Goal: Task Accomplishment & Management: Use online tool/utility

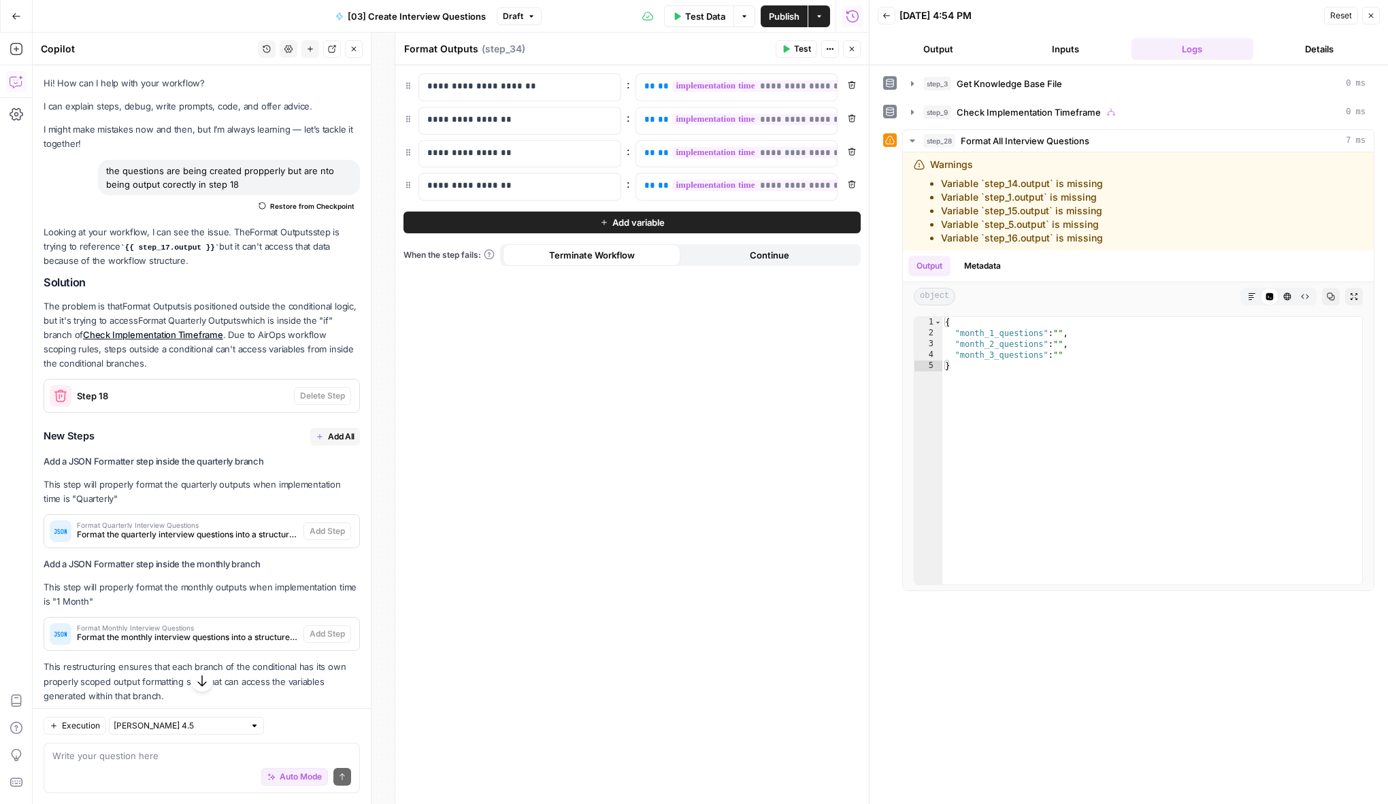
scroll to position [1548, 0]
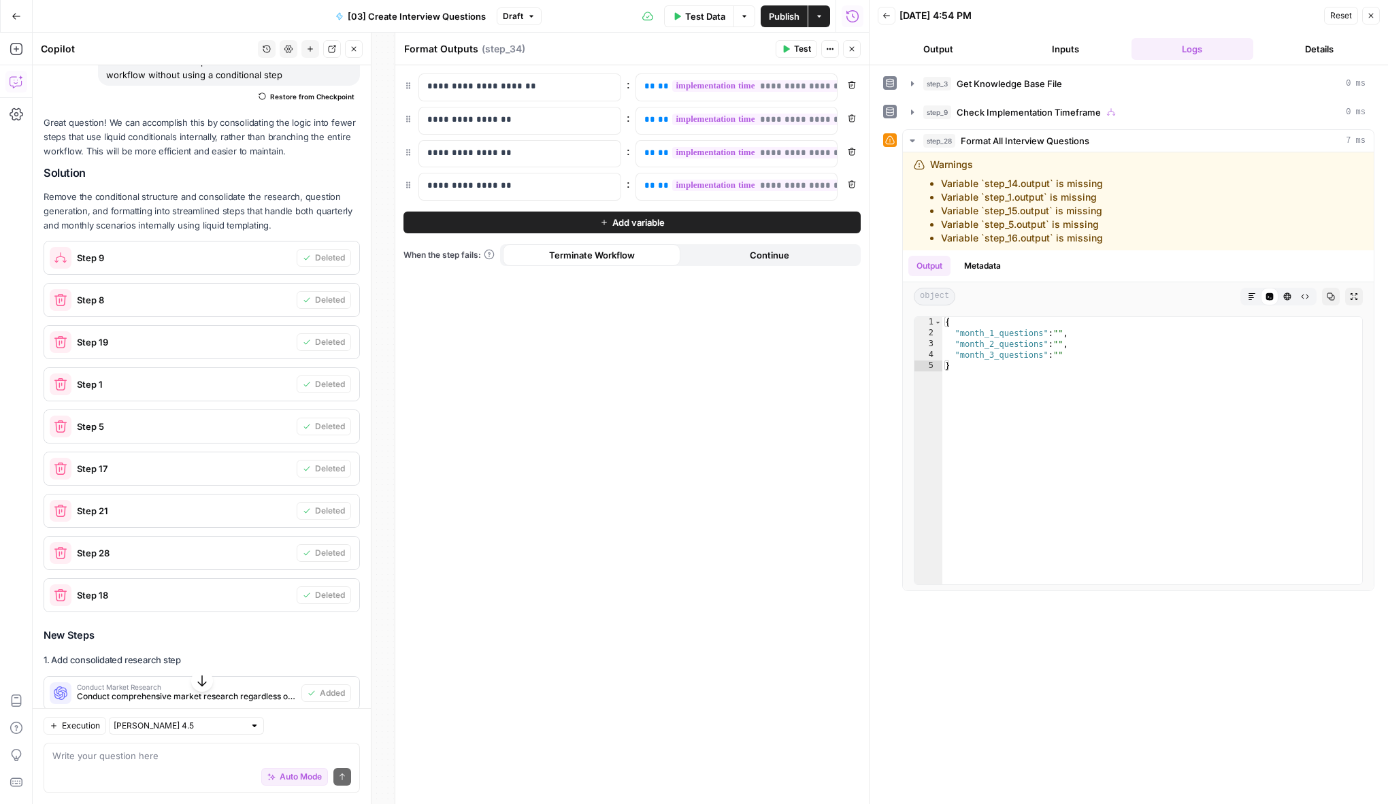
click at [518, 584] on div "**********" at bounding box center [631, 434] width 473 height 739
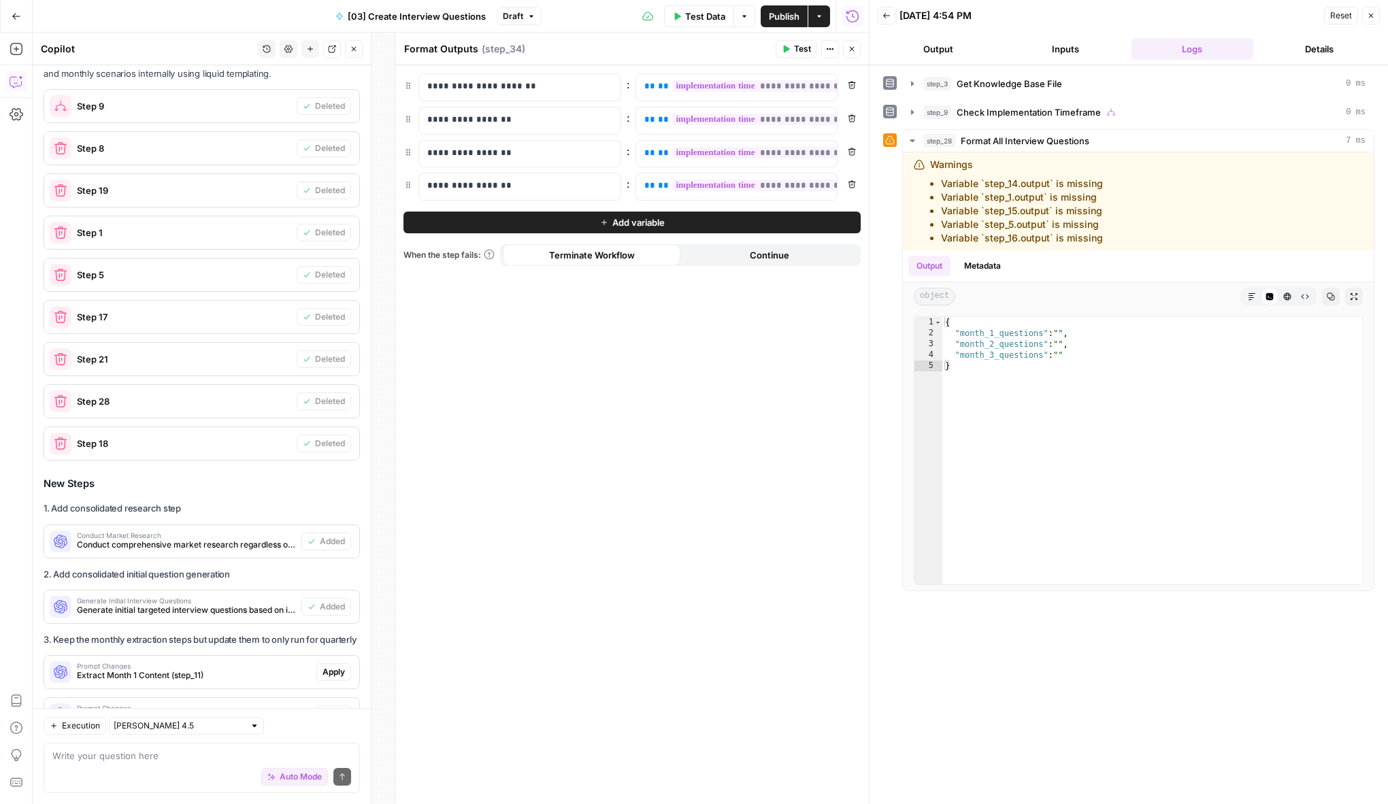
scroll to position [2159, 0]
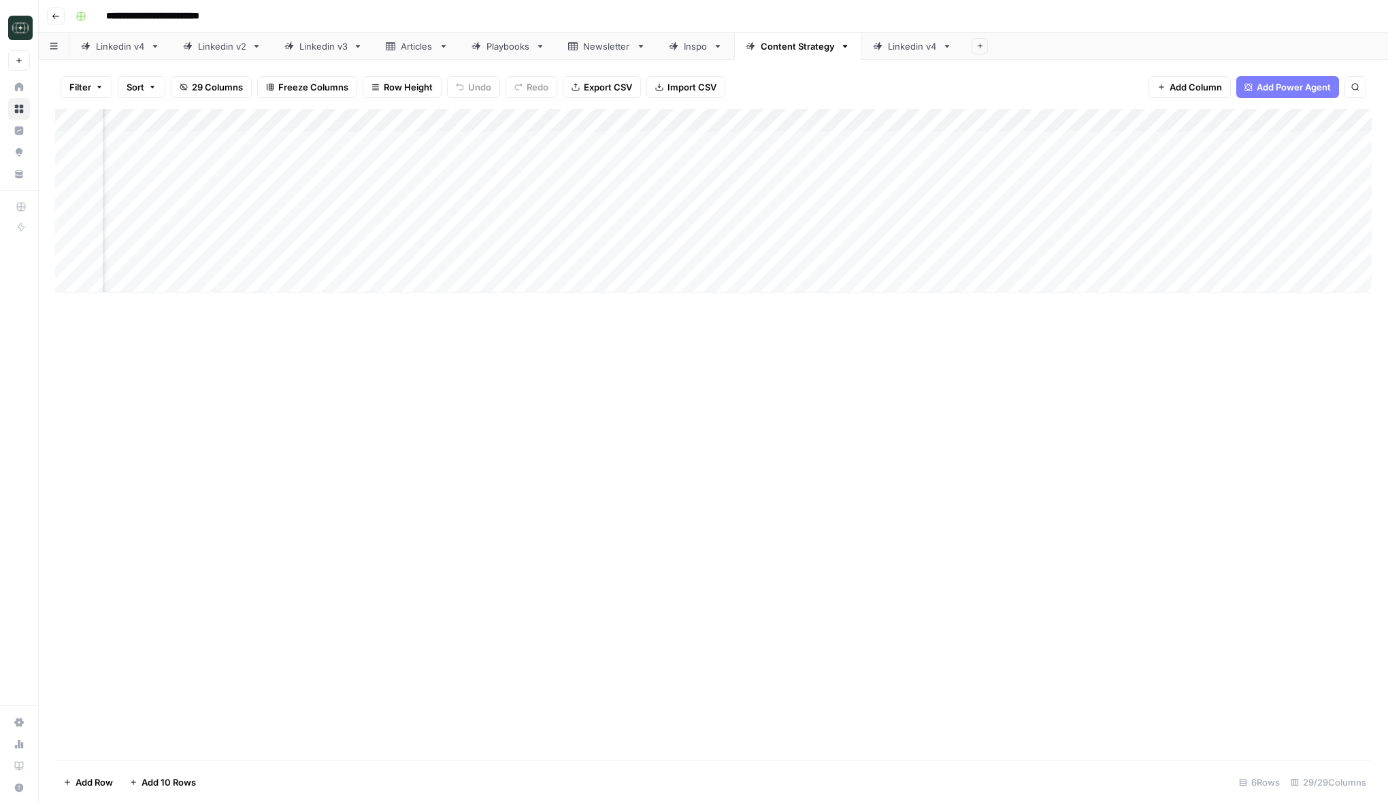
scroll to position [0, 1589]
click at [1038, 141] on div "Add Column" at bounding box center [713, 201] width 1316 height 184
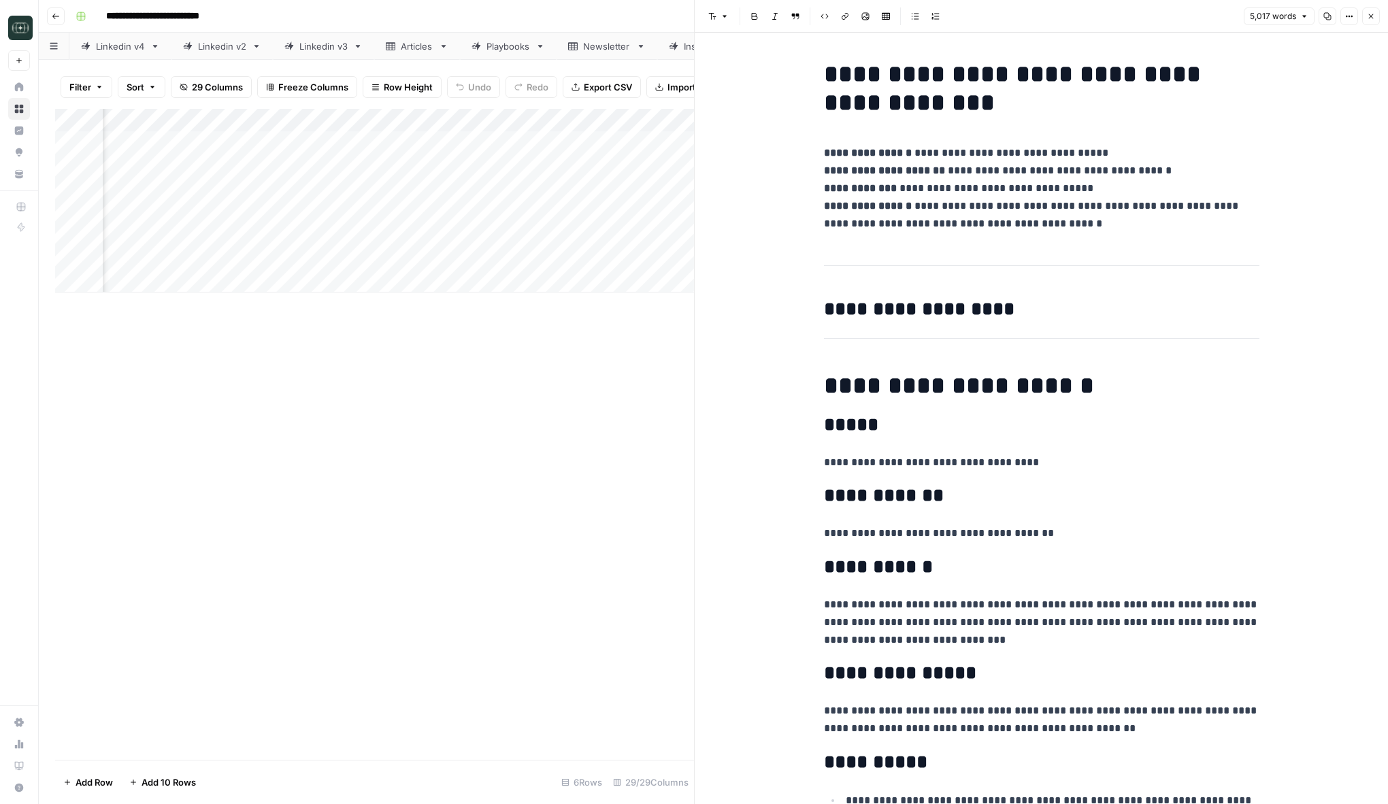
click at [1370, 16] on icon "button" at bounding box center [1371, 16] width 8 height 8
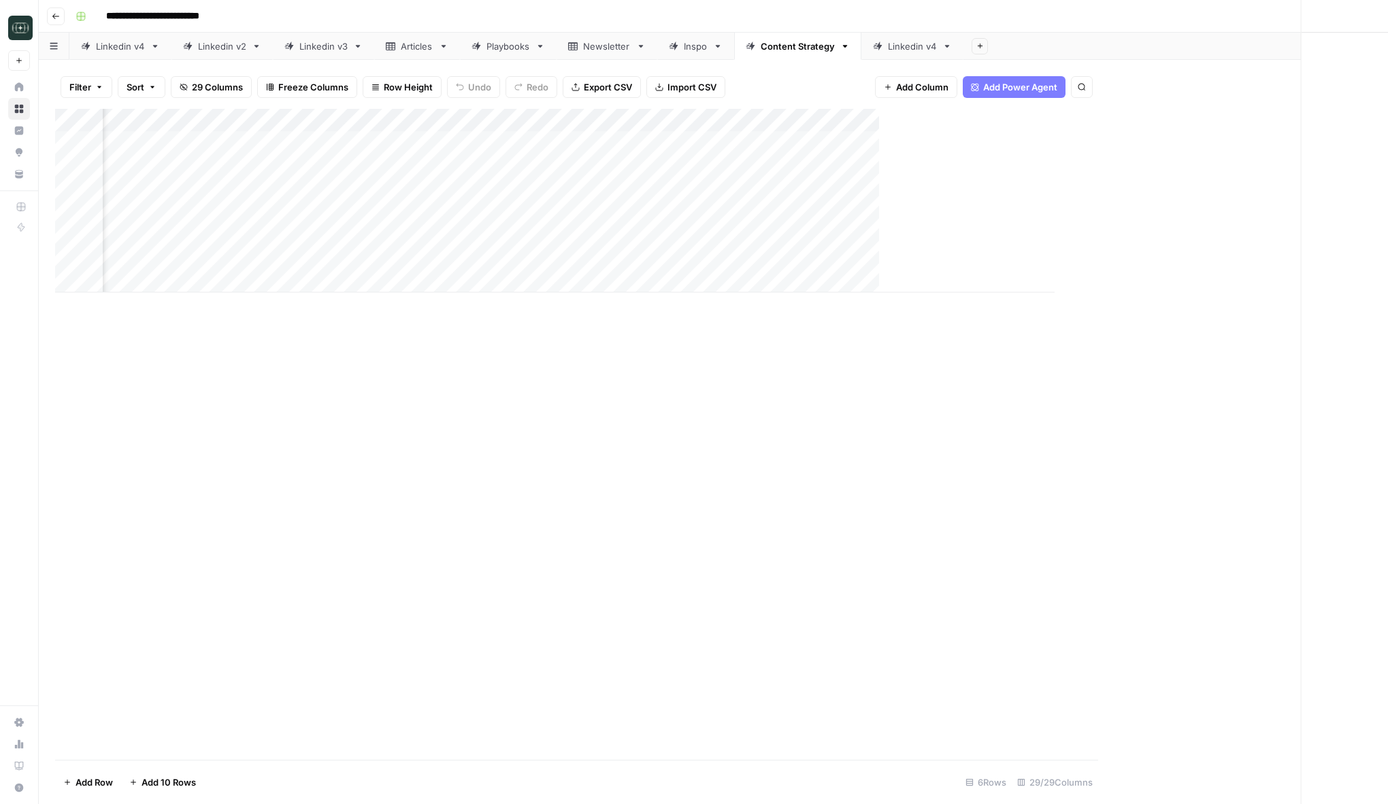
scroll to position [0, 2691]
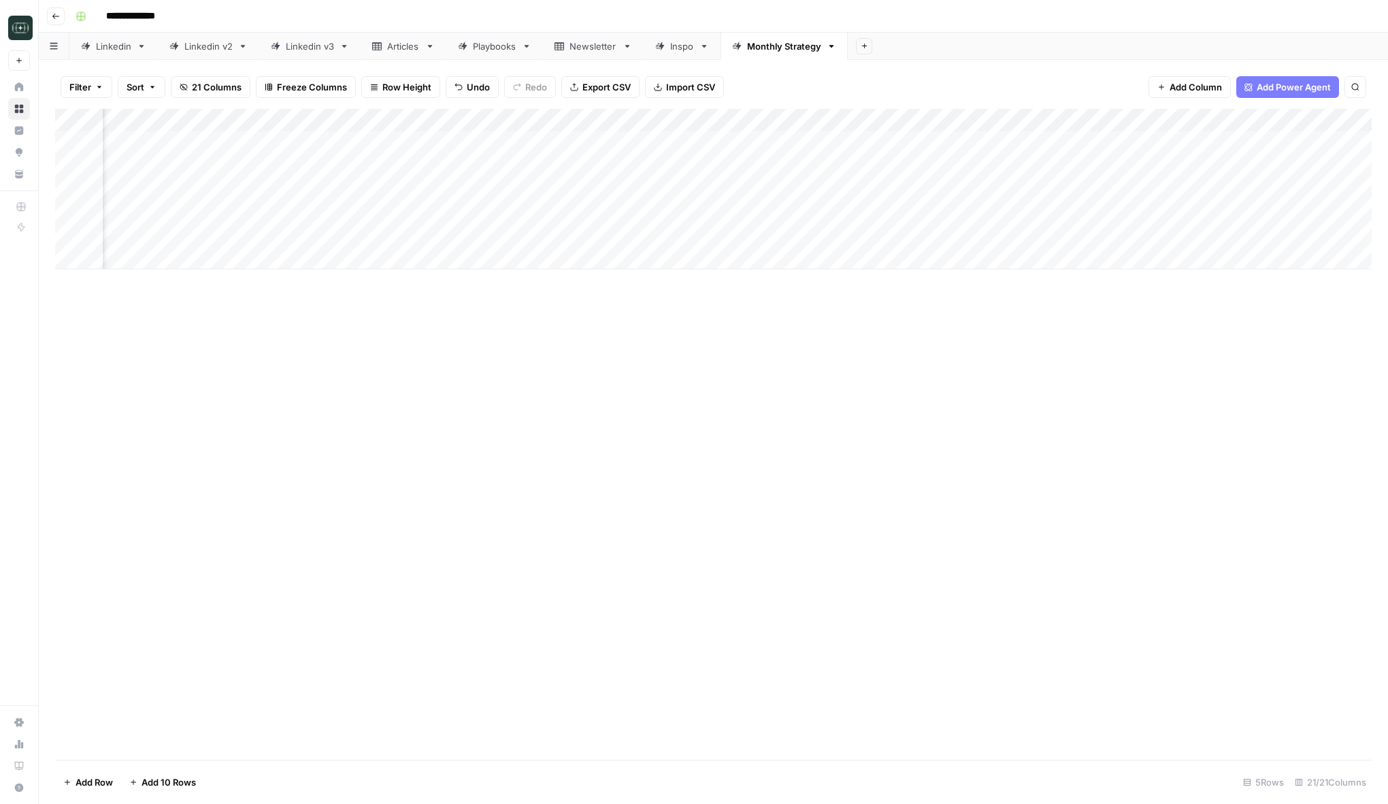
scroll to position [0, 1233]
click at [962, 210] on div "Add Column" at bounding box center [713, 189] width 1316 height 161
click at [952, 212] on div "Add Column" at bounding box center [713, 189] width 1316 height 161
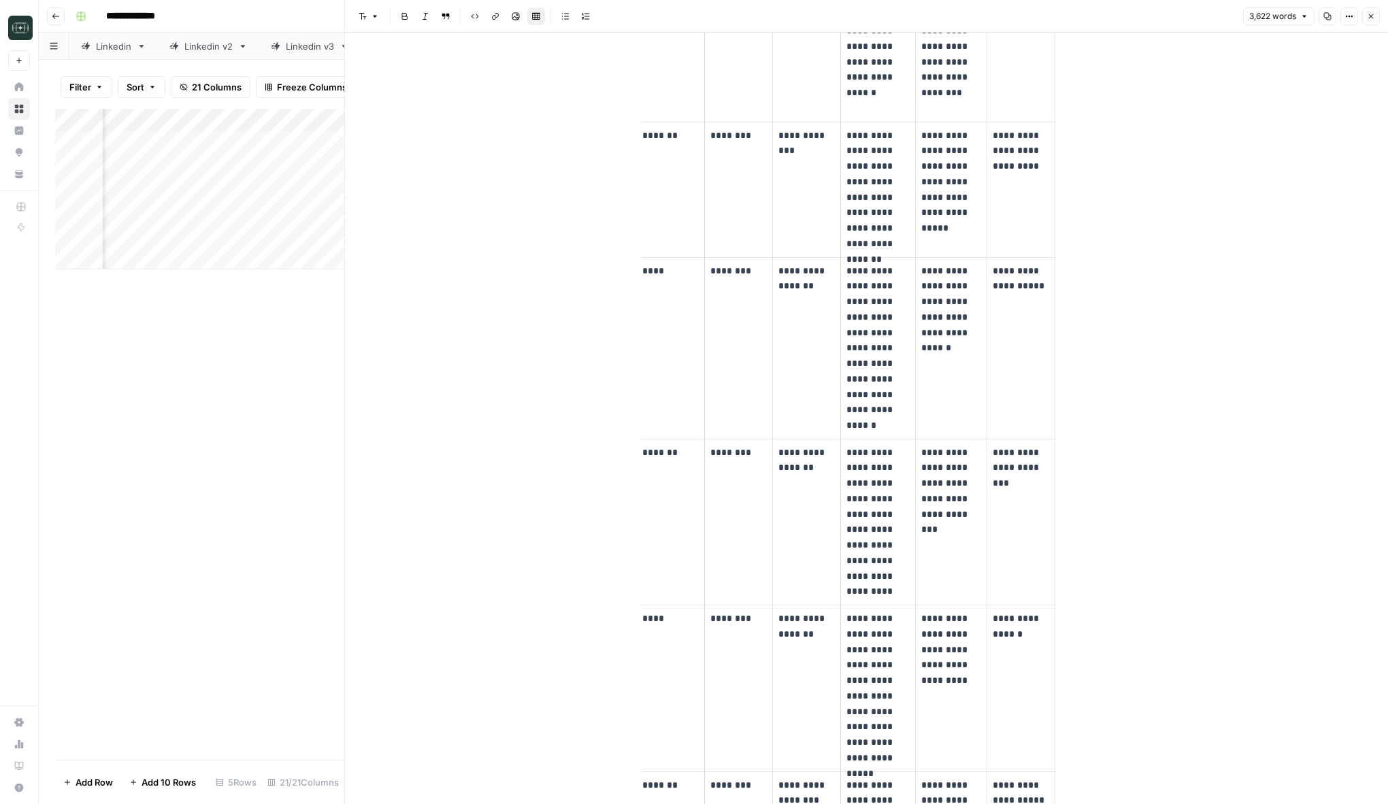
scroll to position [2687, 0]
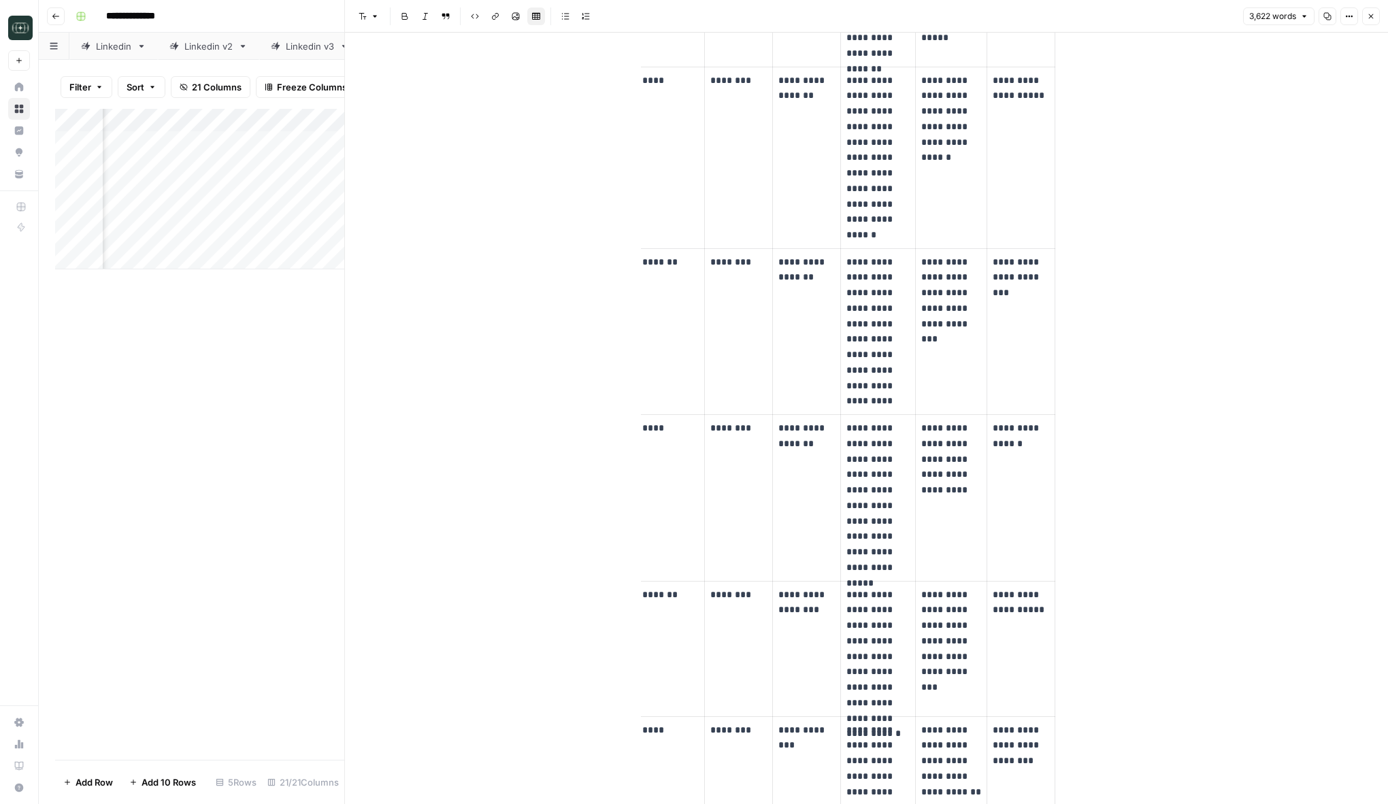
click at [1367, 18] on icon "button" at bounding box center [1371, 16] width 8 height 8
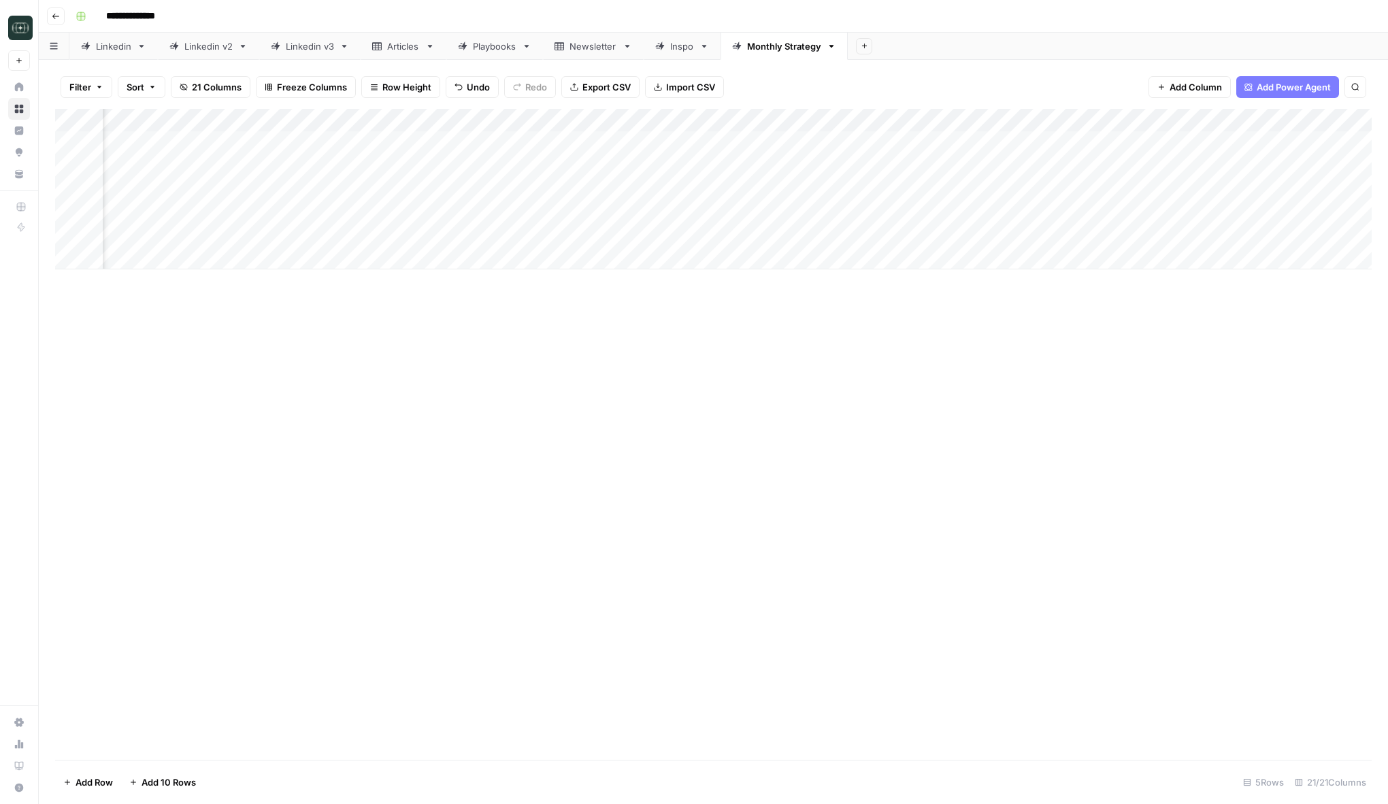
click at [957, 188] on div "Add Column" at bounding box center [713, 189] width 1316 height 161
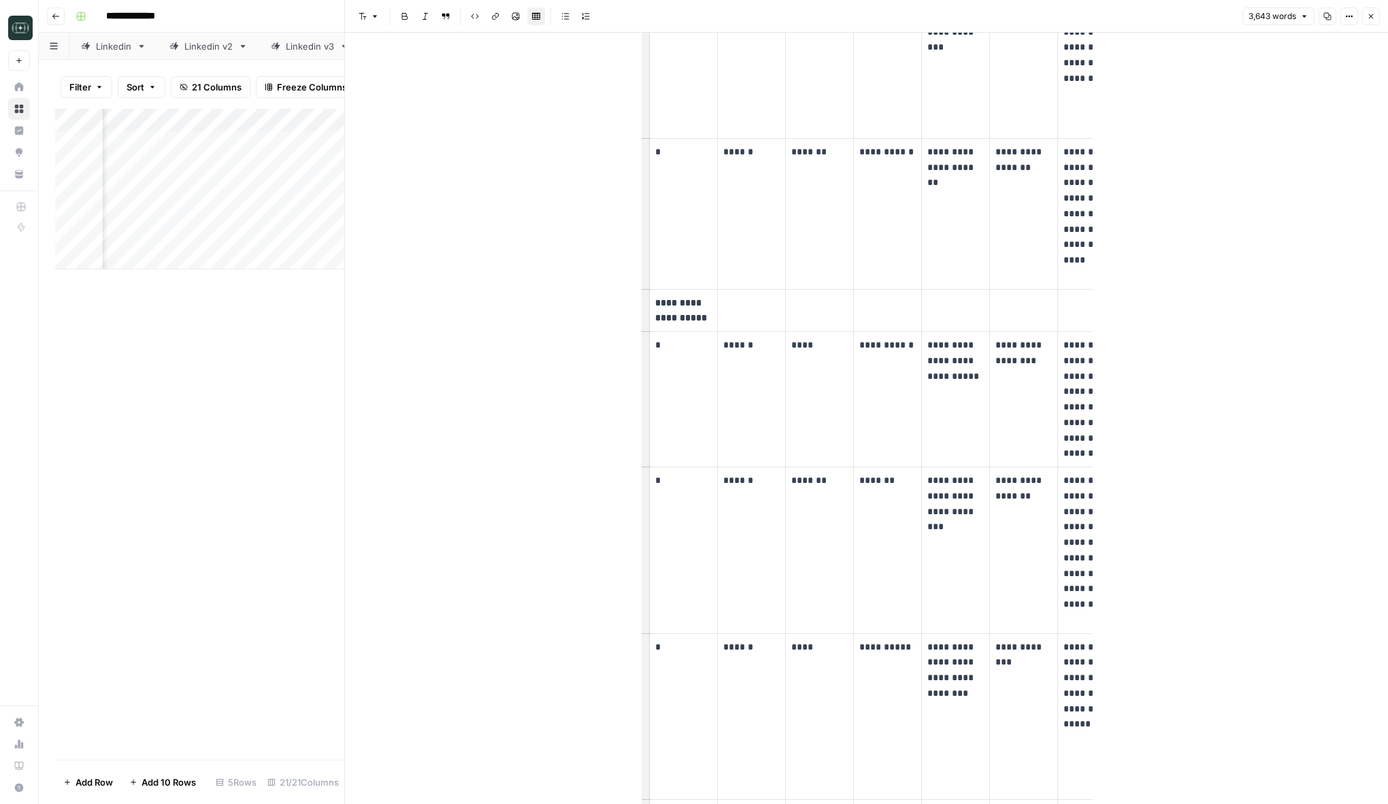
scroll to position [3360, 0]
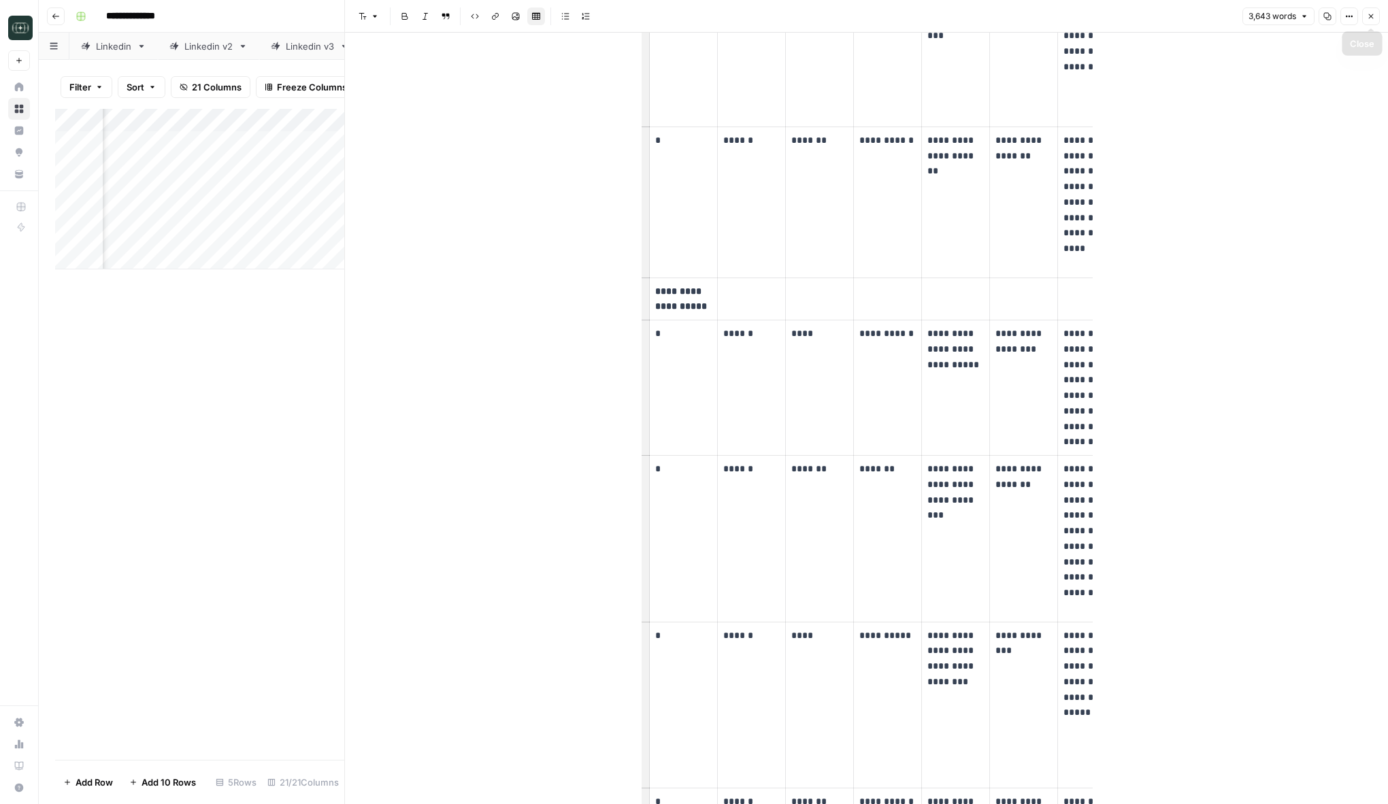
click at [1363, 12] on button "Close" at bounding box center [1371, 16] width 18 height 18
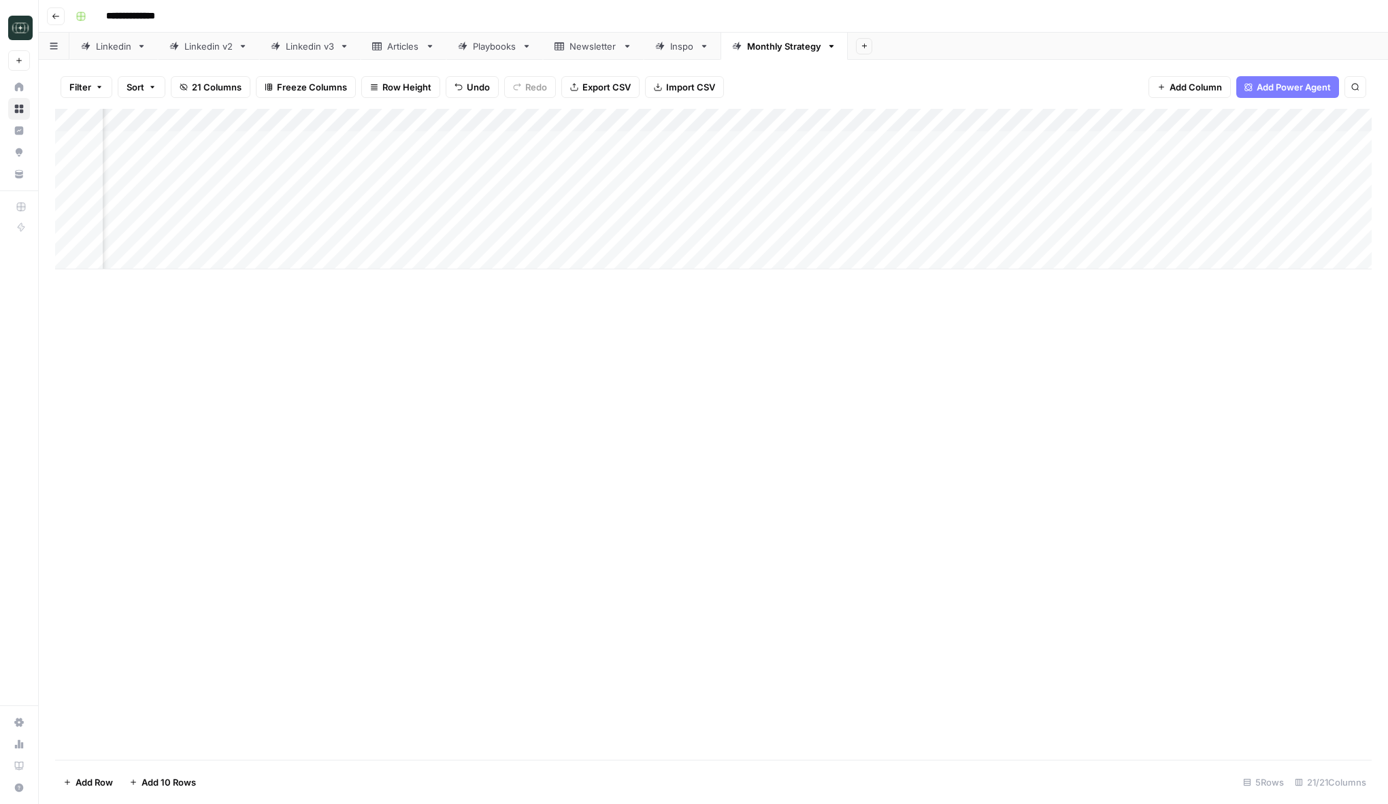
click at [1149, 188] on div "Add Column" at bounding box center [713, 189] width 1316 height 161
